Goal: Information Seeking & Learning: Learn about a topic

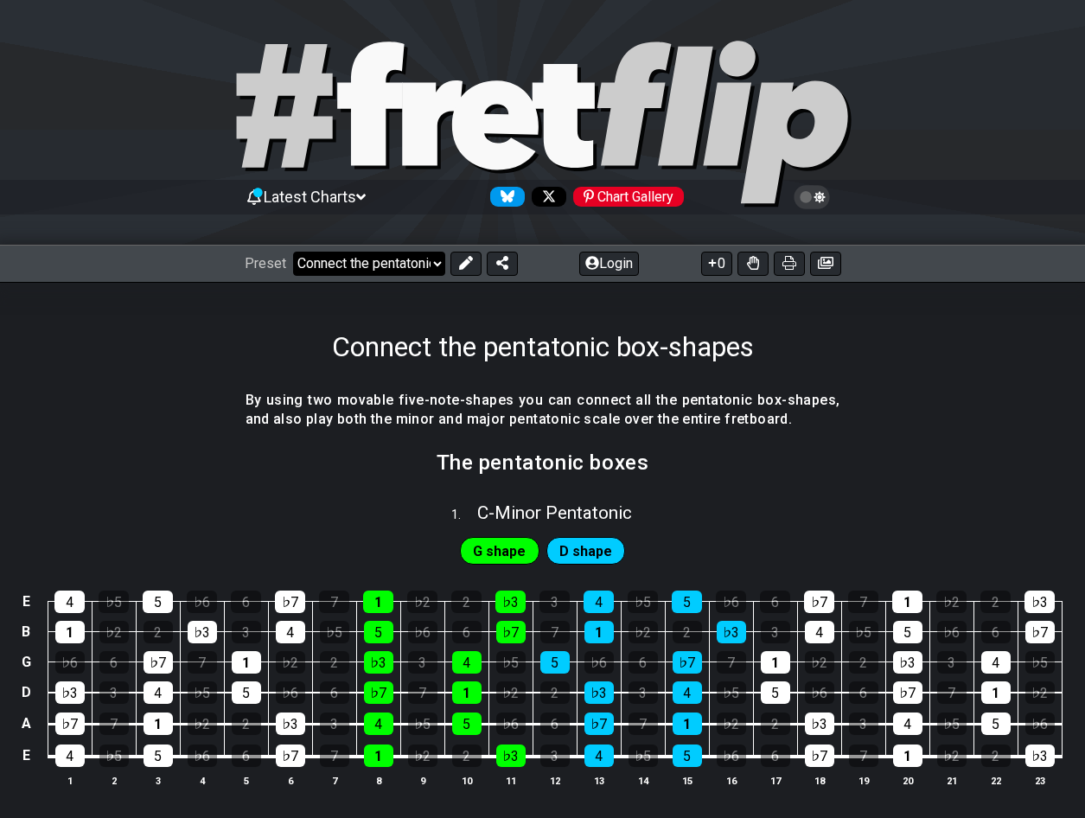
select select "/welcome"
select select "C"
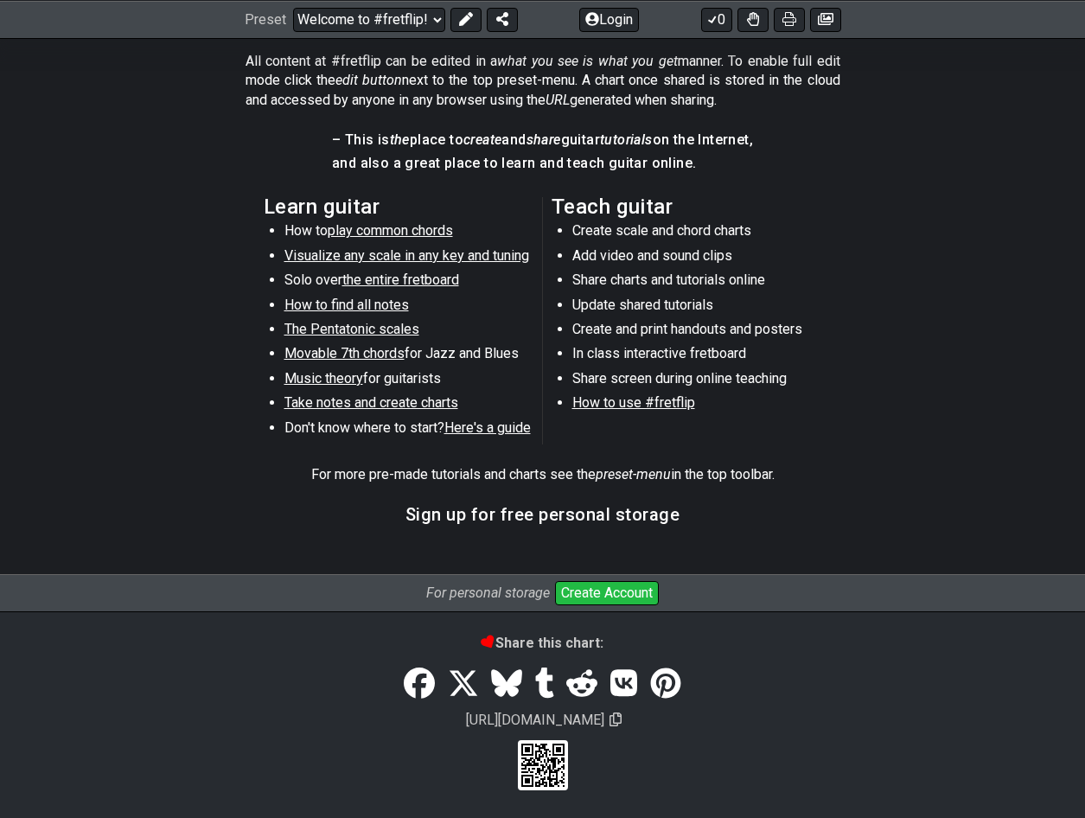
scroll to position [820, 0]
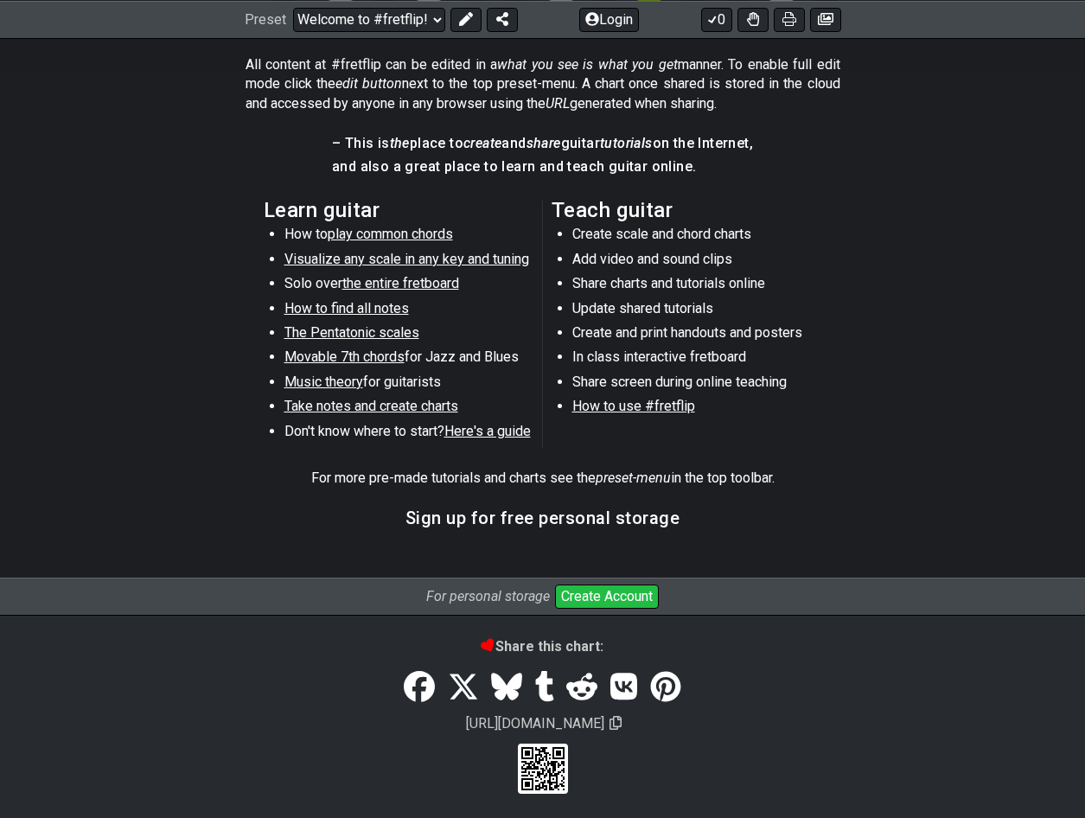
click at [595, 594] on button "Create Account" at bounding box center [607, 597] width 104 height 24
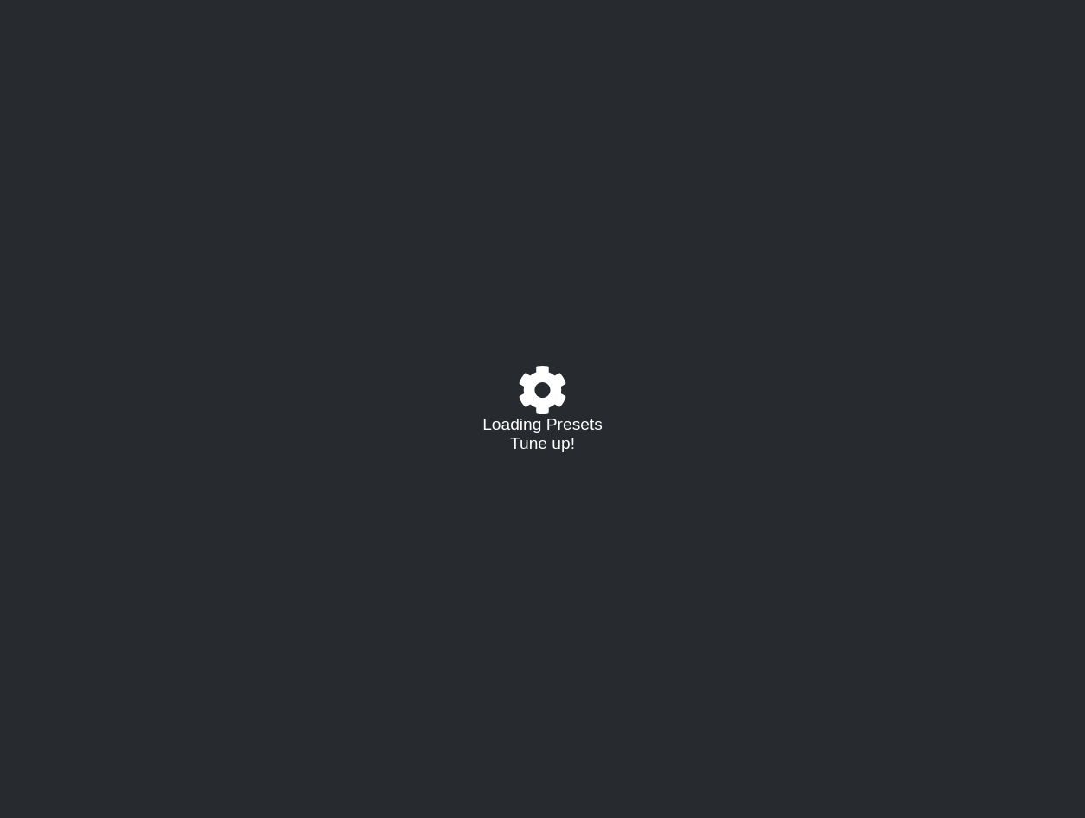
select select "C"
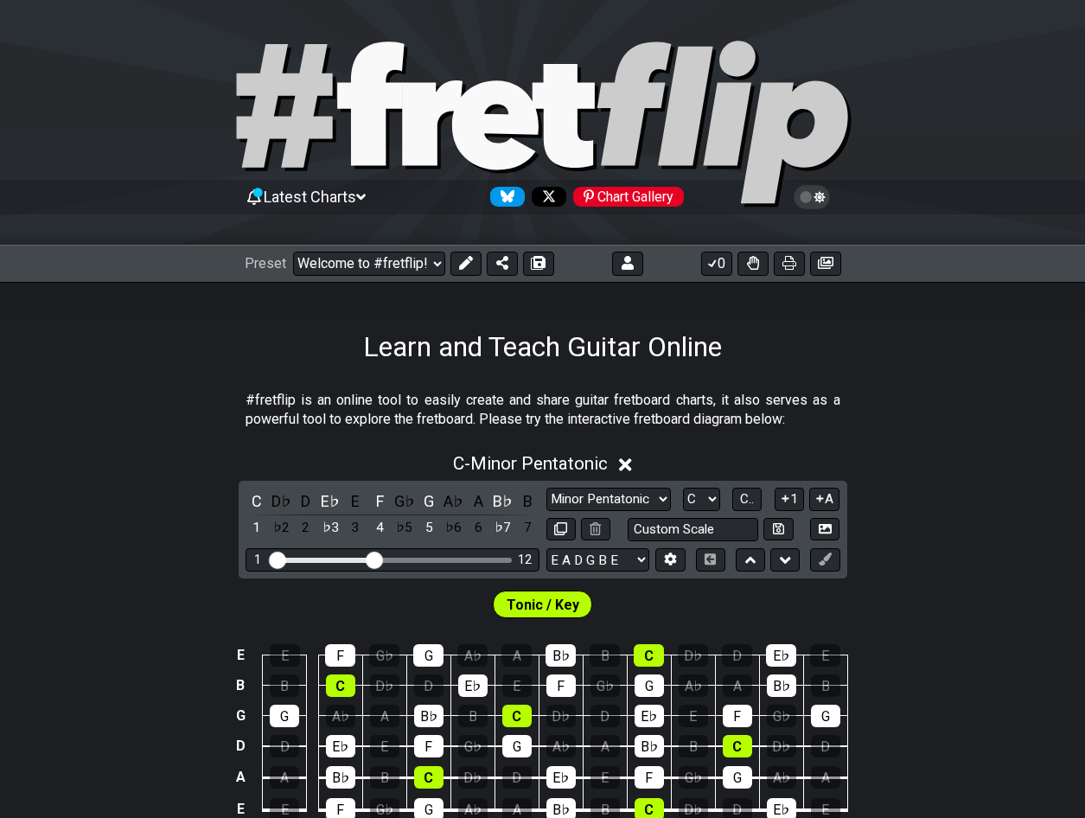
click at [661, 202] on div "Chart Gallery" at bounding box center [628, 197] width 111 height 20
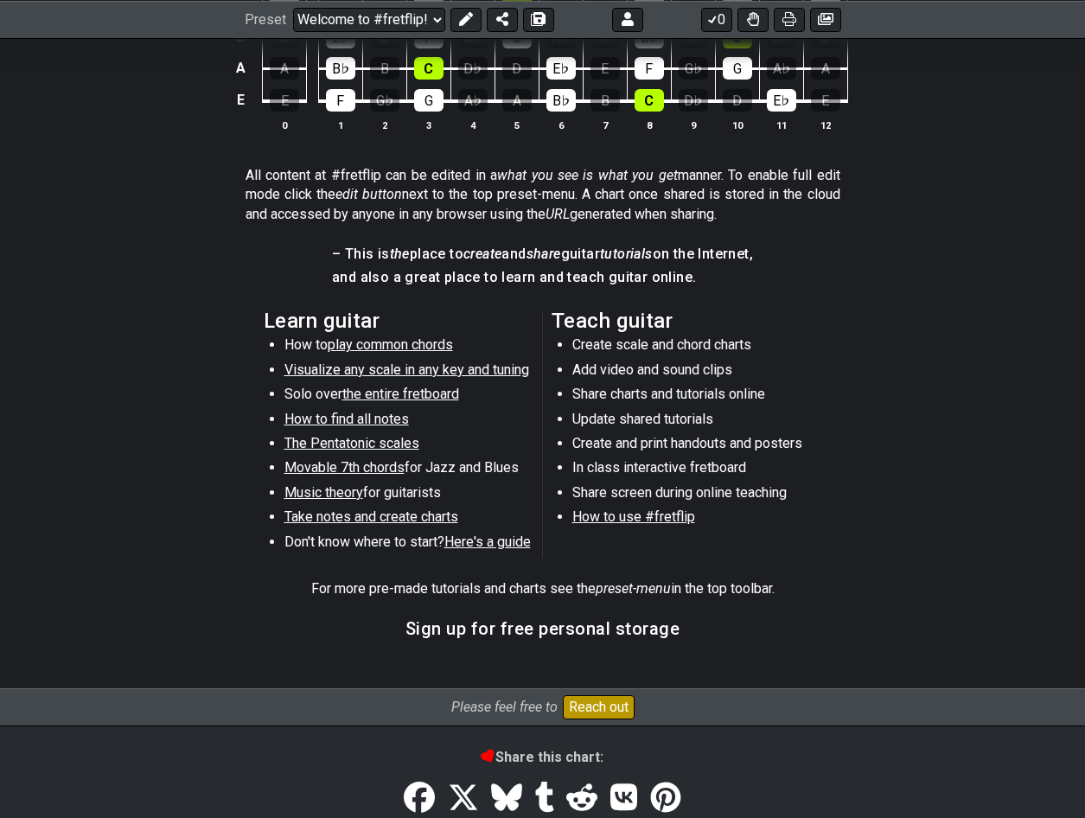
scroll to position [710, 0]
click at [436, 342] on span "play common chords" at bounding box center [390, 344] width 125 height 16
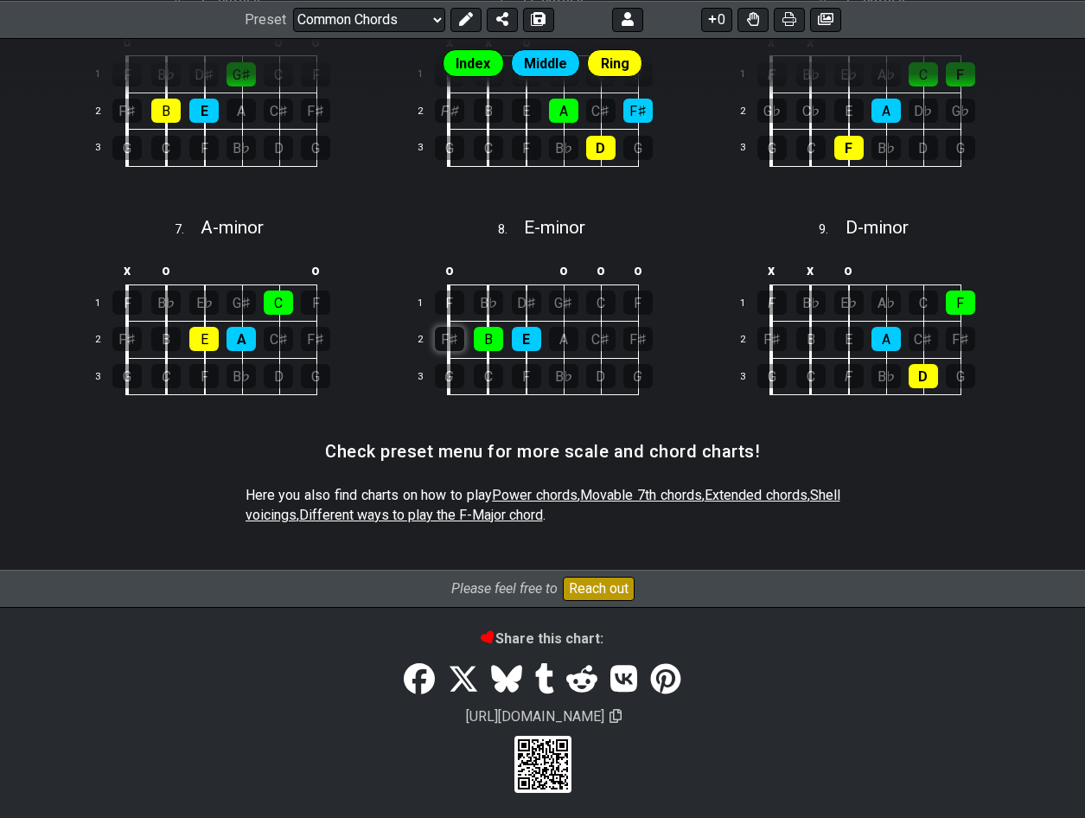
scroll to position [815, 0]
click at [654, 490] on span "Movable 7th chords" at bounding box center [641, 496] width 122 height 16
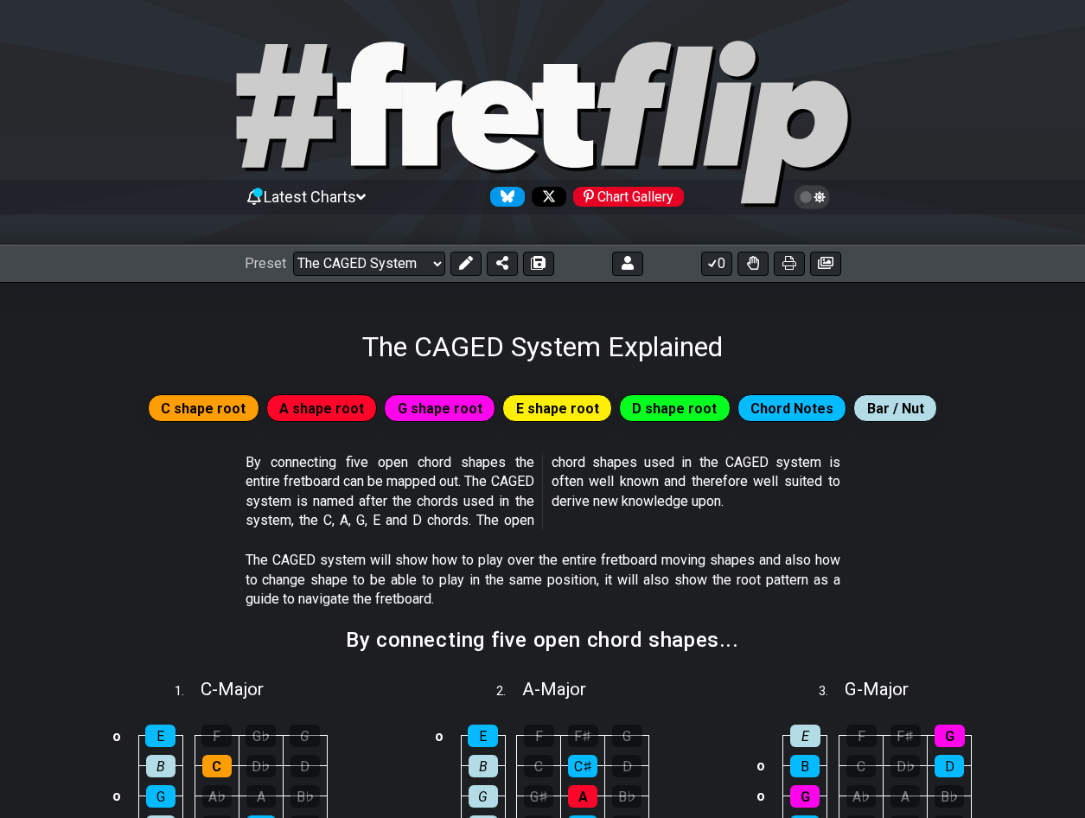
click at [436, 410] on span "G shape root" at bounding box center [440, 408] width 85 height 25
select select "/major-triad-arpeggios"
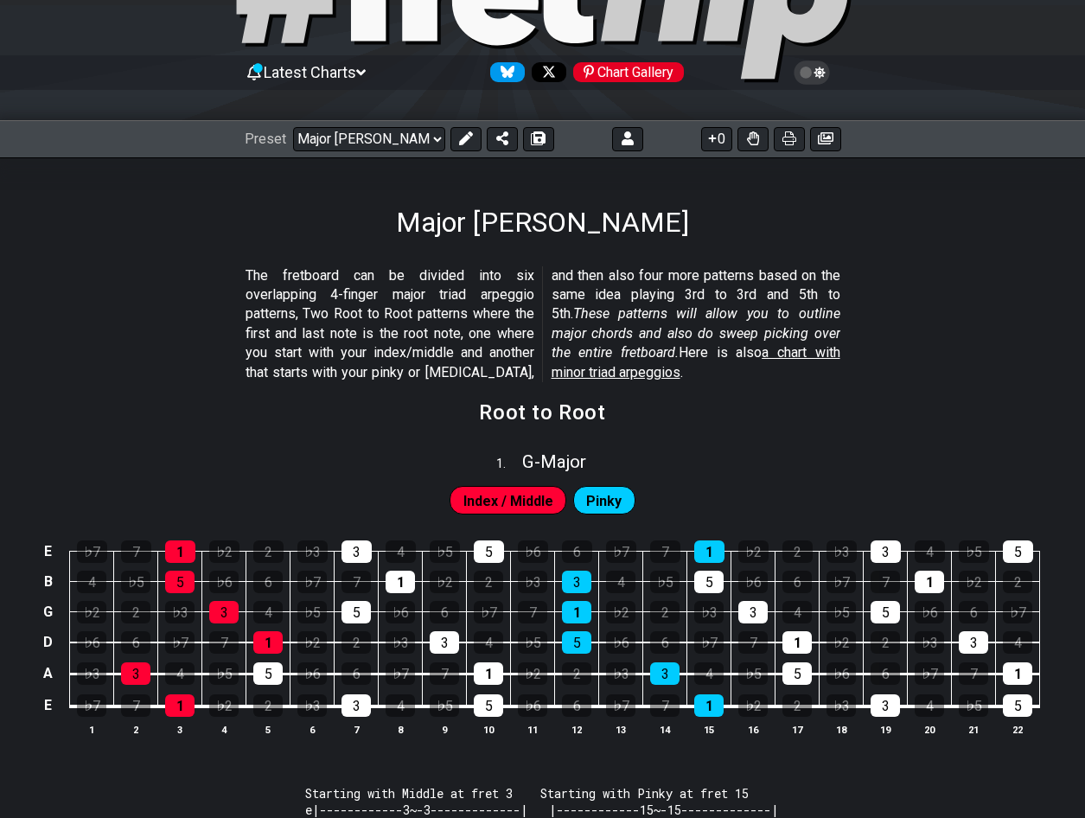
scroll to position [125, 0]
